Goal: Task Accomplishment & Management: Complete application form

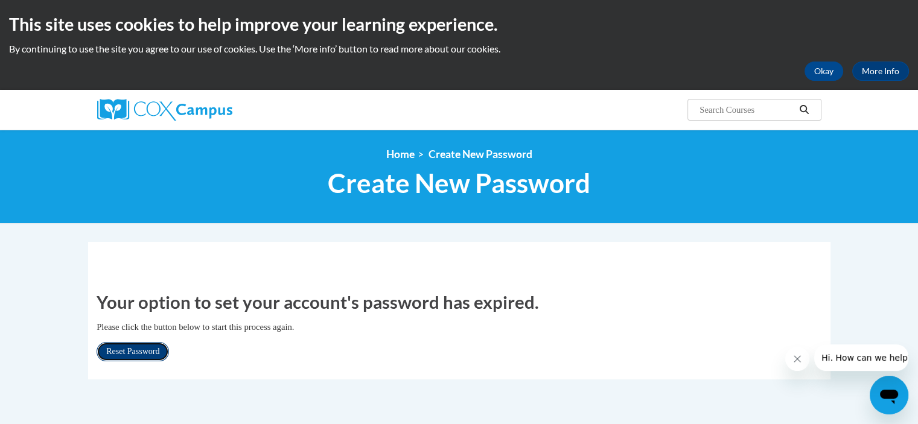
click at [130, 353] on link "Reset Password" at bounding box center [133, 351] width 72 height 19
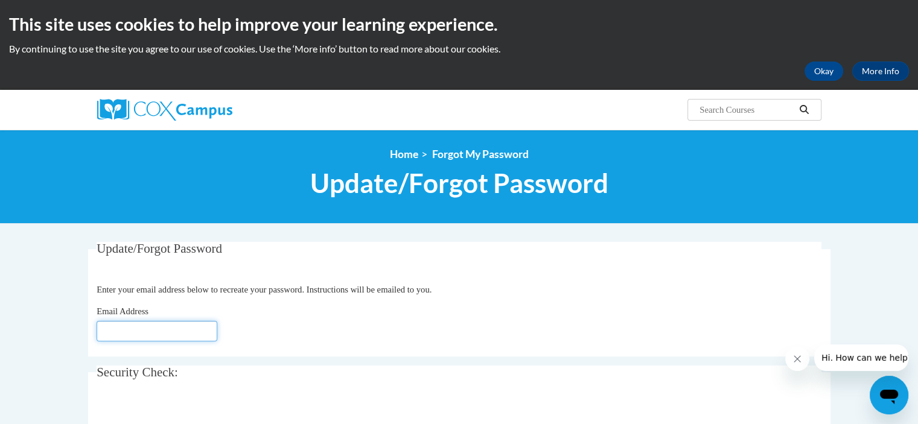
click at [128, 328] on input "Email Address" at bounding box center [157, 331] width 121 height 21
type input "darlene.hernandez@pusd.org"
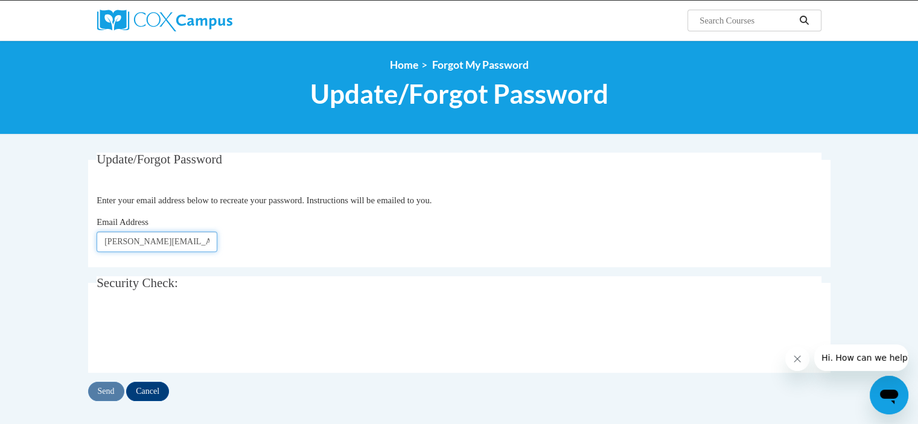
scroll to position [121, 0]
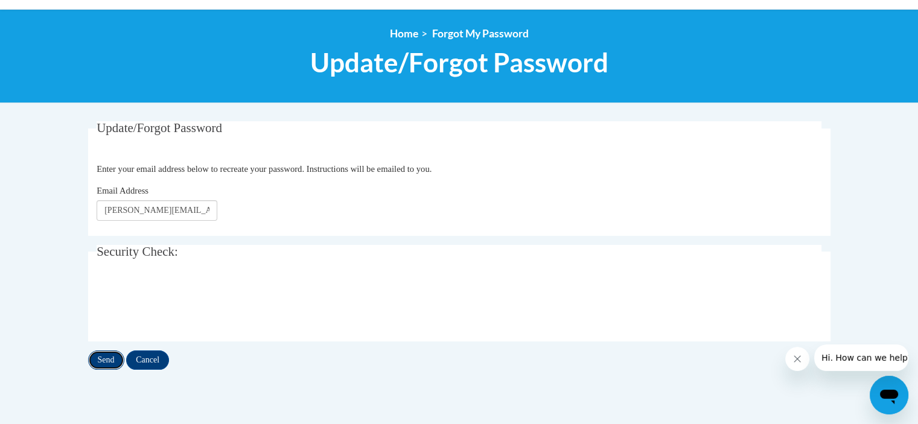
click at [99, 361] on input "Send" at bounding box center [106, 360] width 36 height 19
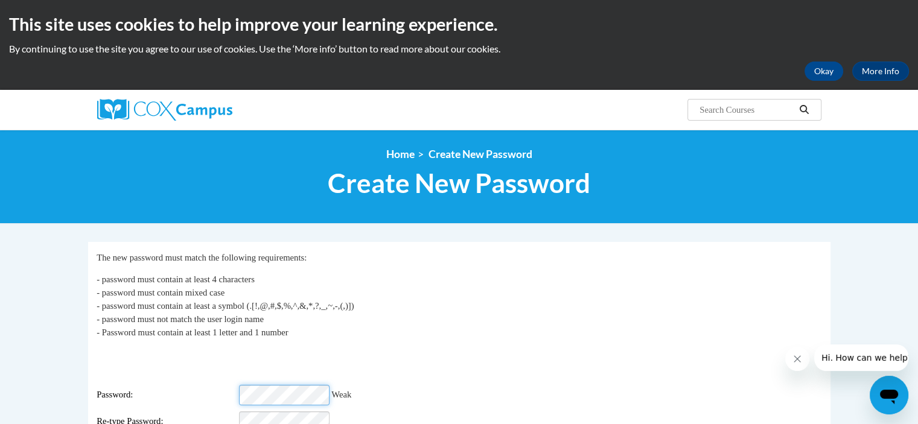
scroll to position [69, 0]
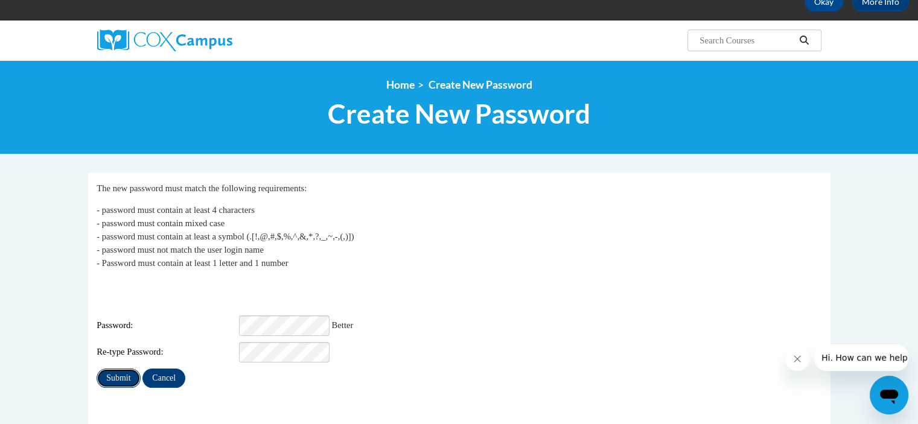
click at [111, 369] on input "Submit" at bounding box center [118, 378] width 43 height 19
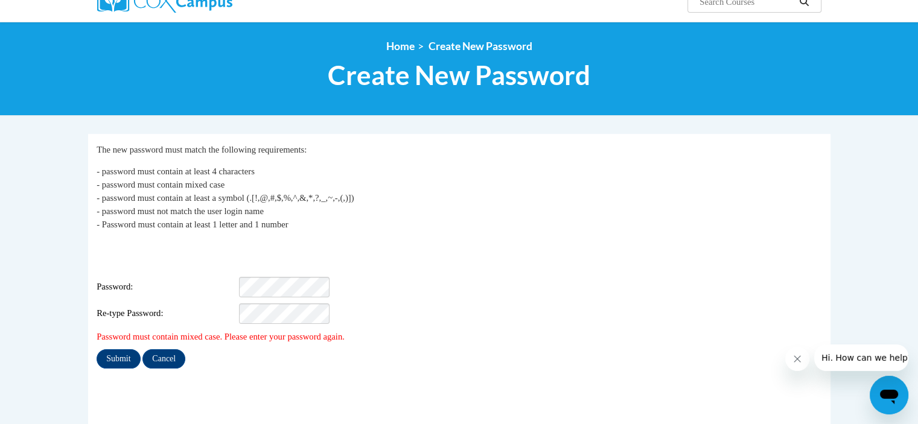
scroll to position [109, 0]
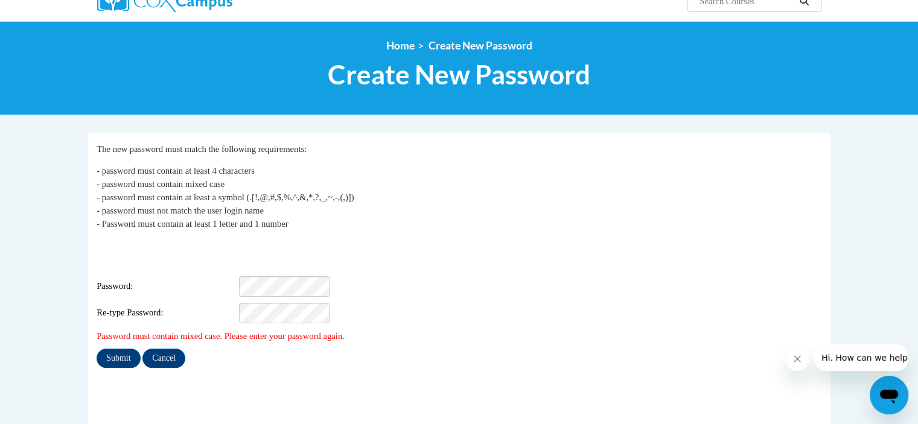
click at [397, 371] on fieldset "My Password The new password must match the following requirements: - password …" at bounding box center [459, 280] width 743 height 295
click at [121, 349] on input "Submit" at bounding box center [118, 358] width 43 height 19
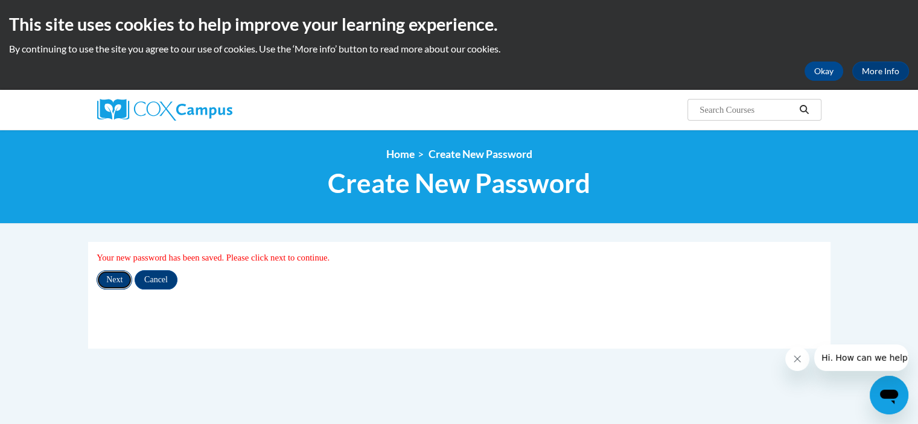
click at [116, 275] on input "Next" at bounding box center [115, 279] width 36 height 19
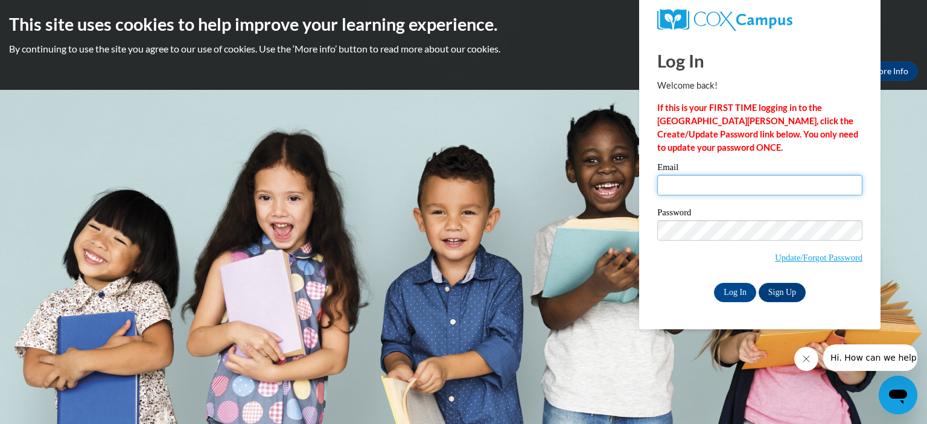
click at [700, 190] on input "Email" at bounding box center [759, 185] width 205 height 21
type input "[PERSON_NAME][EMAIL_ADDRESS][PERSON_NAME][DOMAIN_NAME]"
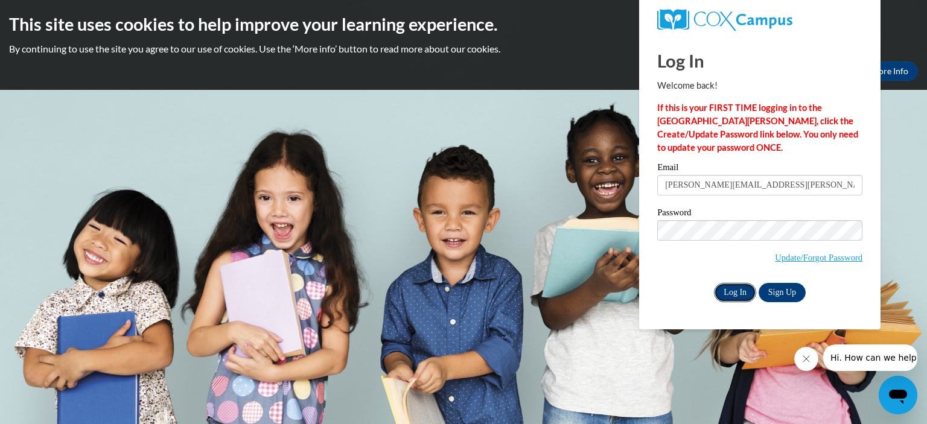
click at [728, 290] on input "Log In" at bounding box center [735, 292] width 42 height 19
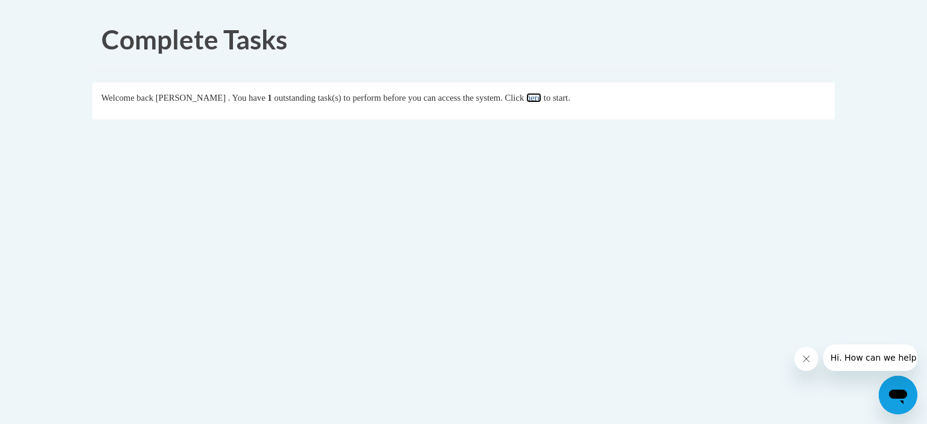
click at [542, 95] on link "here" at bounding box center [533, 98] width 15 height 10
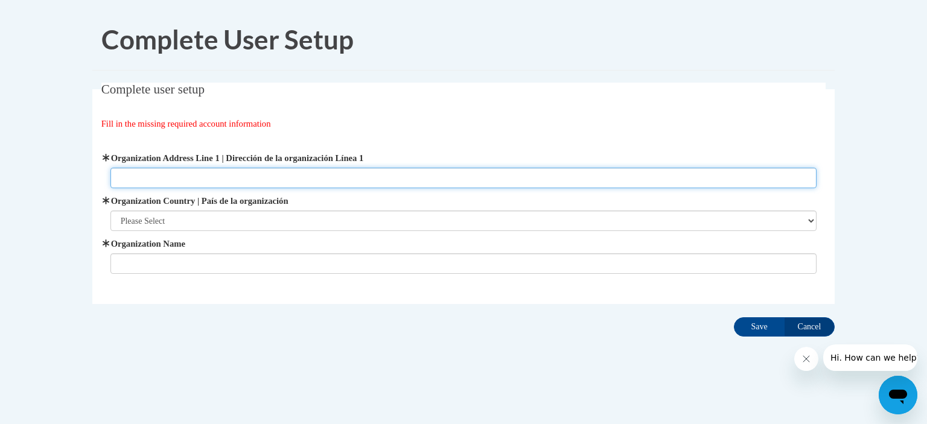
click at [363, 176] on input "Organization Address Line 1 | Dirección de la organización Línea 1" at bounding box center [463, 178] width 707 height 21
type input "[STREET_ADDRESS][PERSON_NAME]"
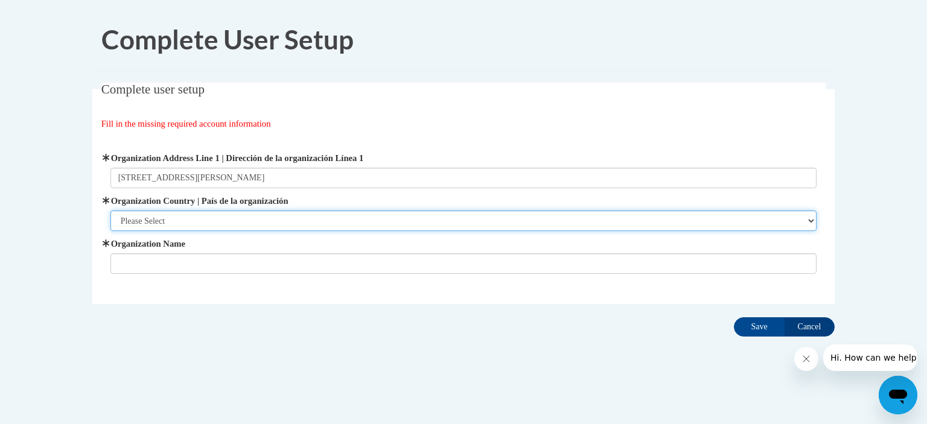
click at [808, 220] on select "Please Select [GEOGRAPHIC_DATA] | [GEOGRAPHIC_DATA] Outside of [GEOGRAPHIC_DATA…" at bounding box center [463, 221] width 707 height 21
select select "ad49bcad-a171-4b2e-b99c-48b446064914"
click at [110, 211] on select "Please Select United States | Estados Unidos Outside of the United States | Fue…" at bounding box center [463, 221] width 707 height 21
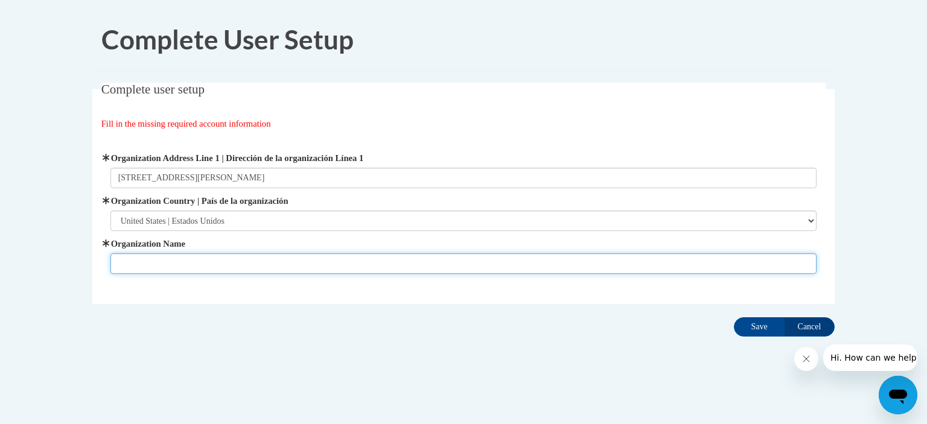
click at [357, 264] on input "Organization Name" at bounding box center [463, 264] width 707 height 21
type input "Pomona Unified School District"
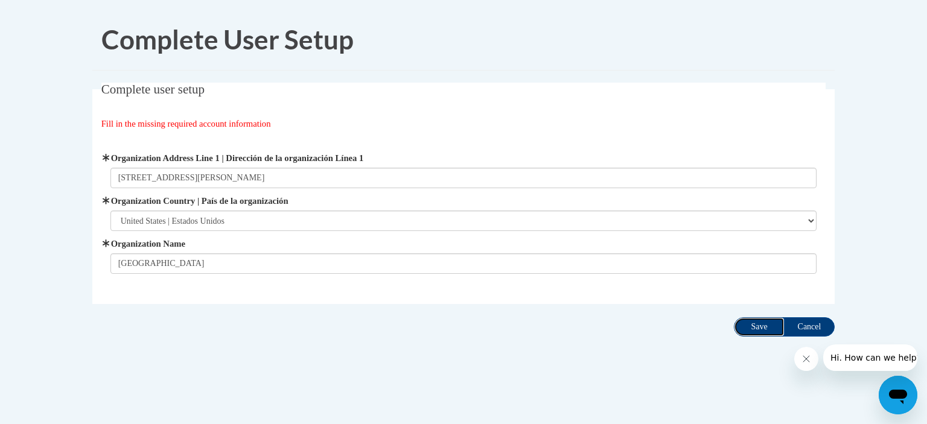
click at [758, 323] on input "Save" at bounding box center [759, 327] width 51 height 19
